Goal: Use online tool/utility: Utilize a website feature to perform a specific function

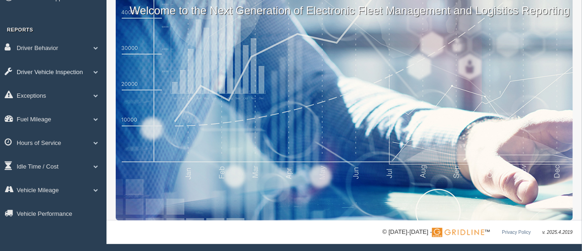
scroll to position [67, 0]
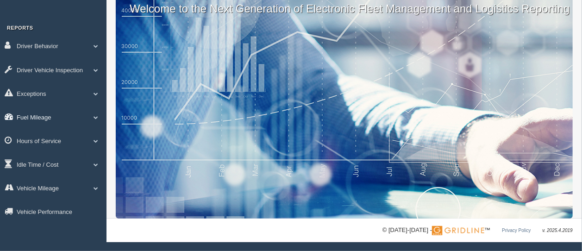
click at [96, 118] on span at bounding box center [96, 117] width 12 height 5
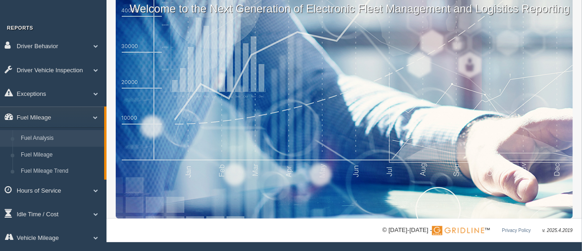
click at [77, 134] on link "Fuel Analysis" at bounding box center [60, 138] width 87 height 17
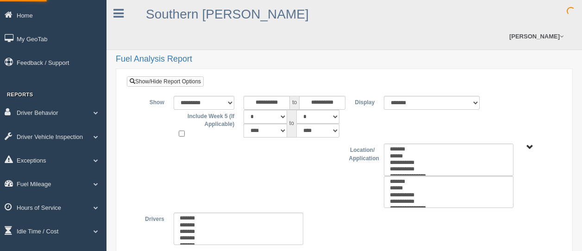
select select
